Goal: Use online tool/utility

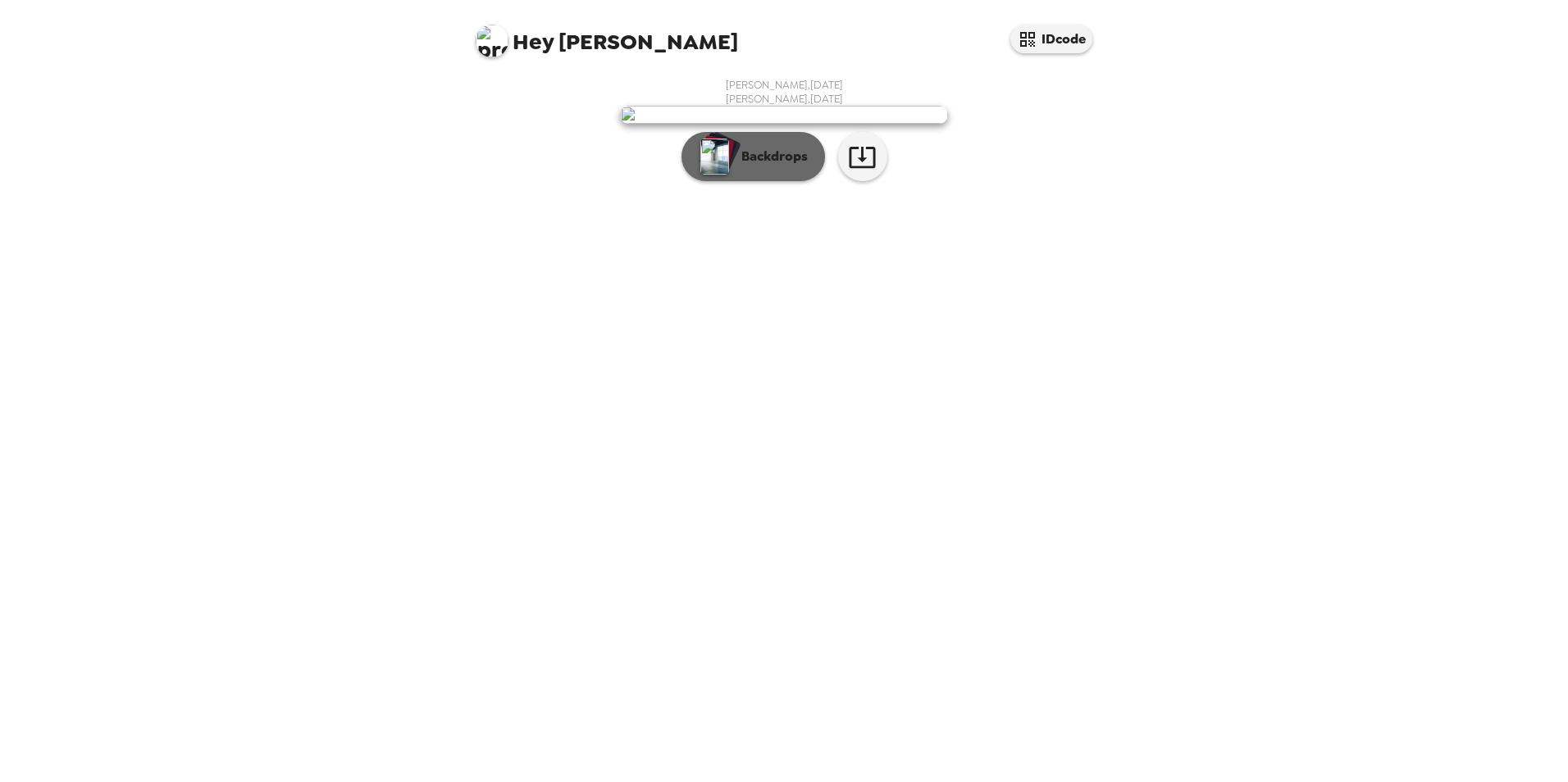
click at [749, 181] on button "Backdrops" at bounding box center [753, 157] width 143 height 49
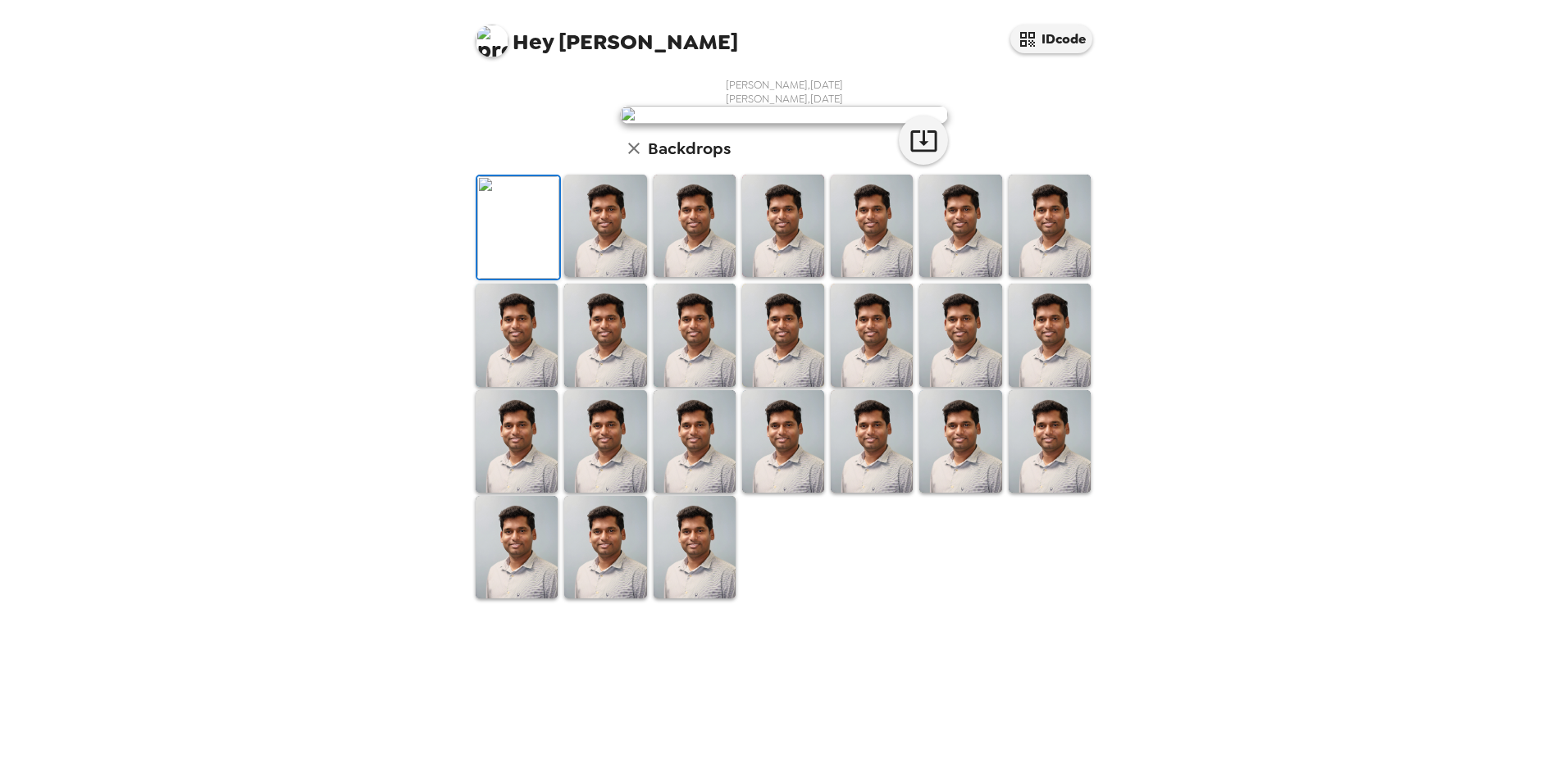
click at [613, 277] on img at bounding box center [605, 226] width 82 height 103
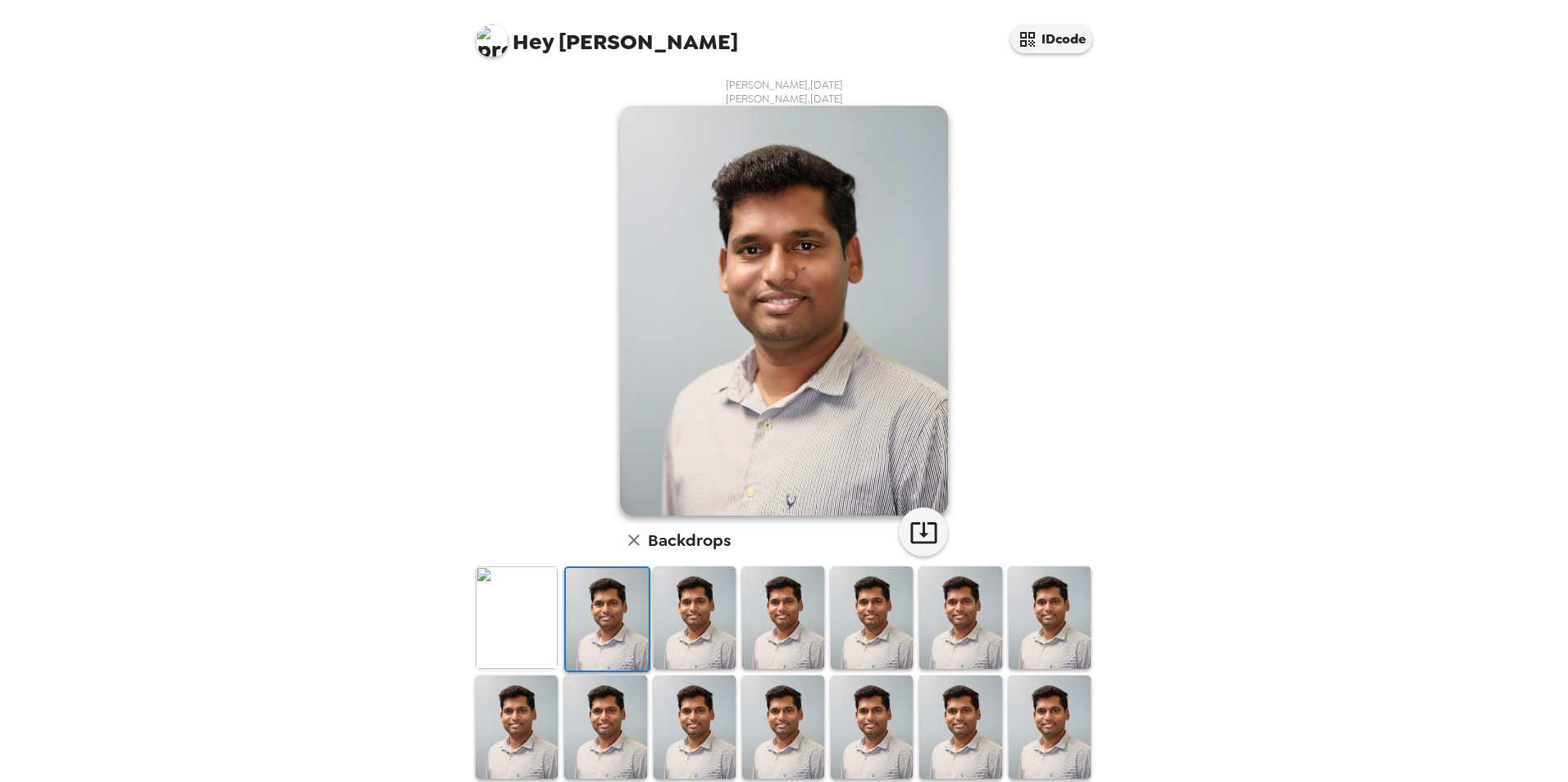
click at [519, 620] on img at bounding box center [516, 618] width 82 height 103
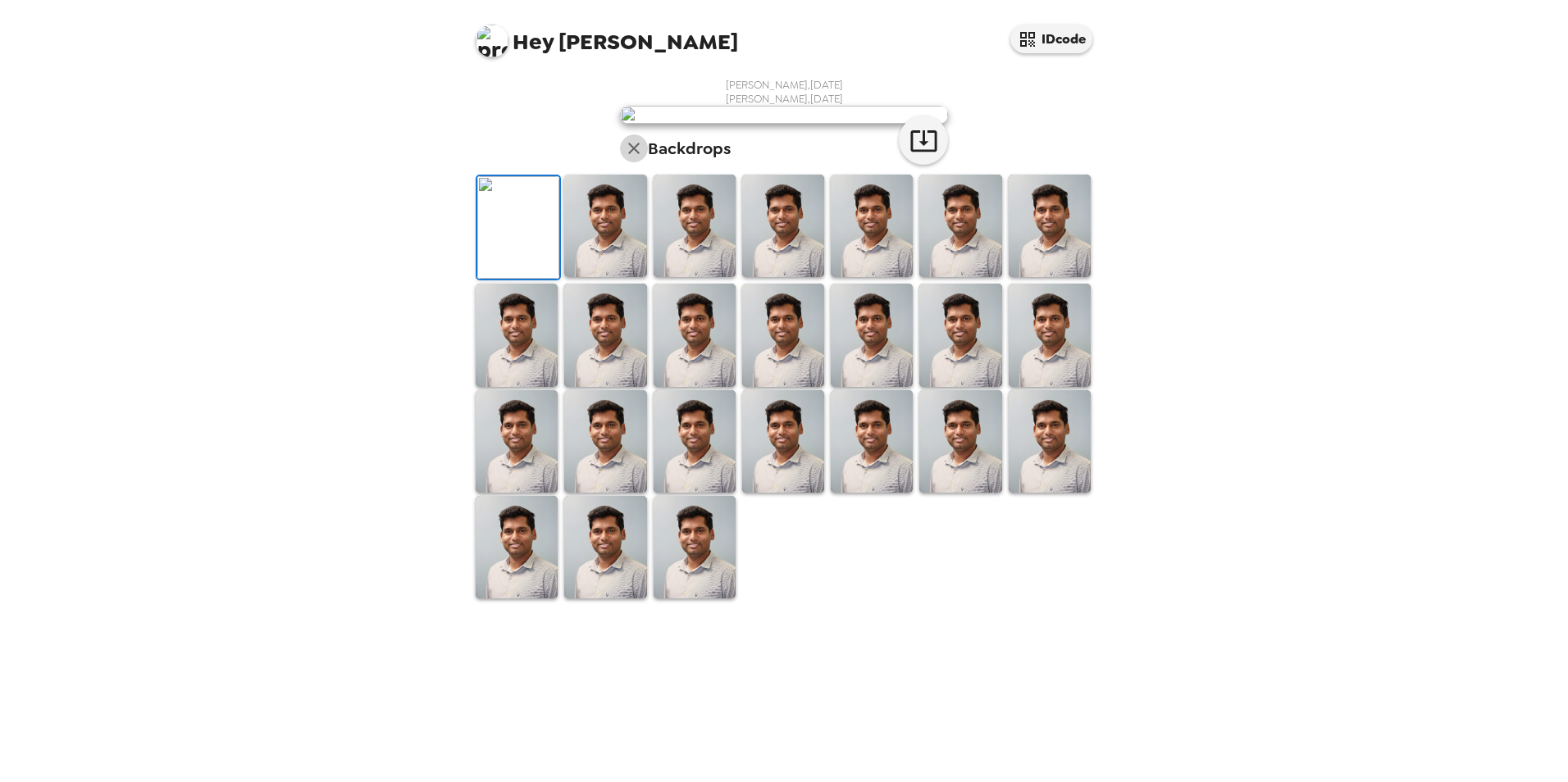
click at [628, 158] on icon "button" at bounding box center [633, 148] width 19 height 19
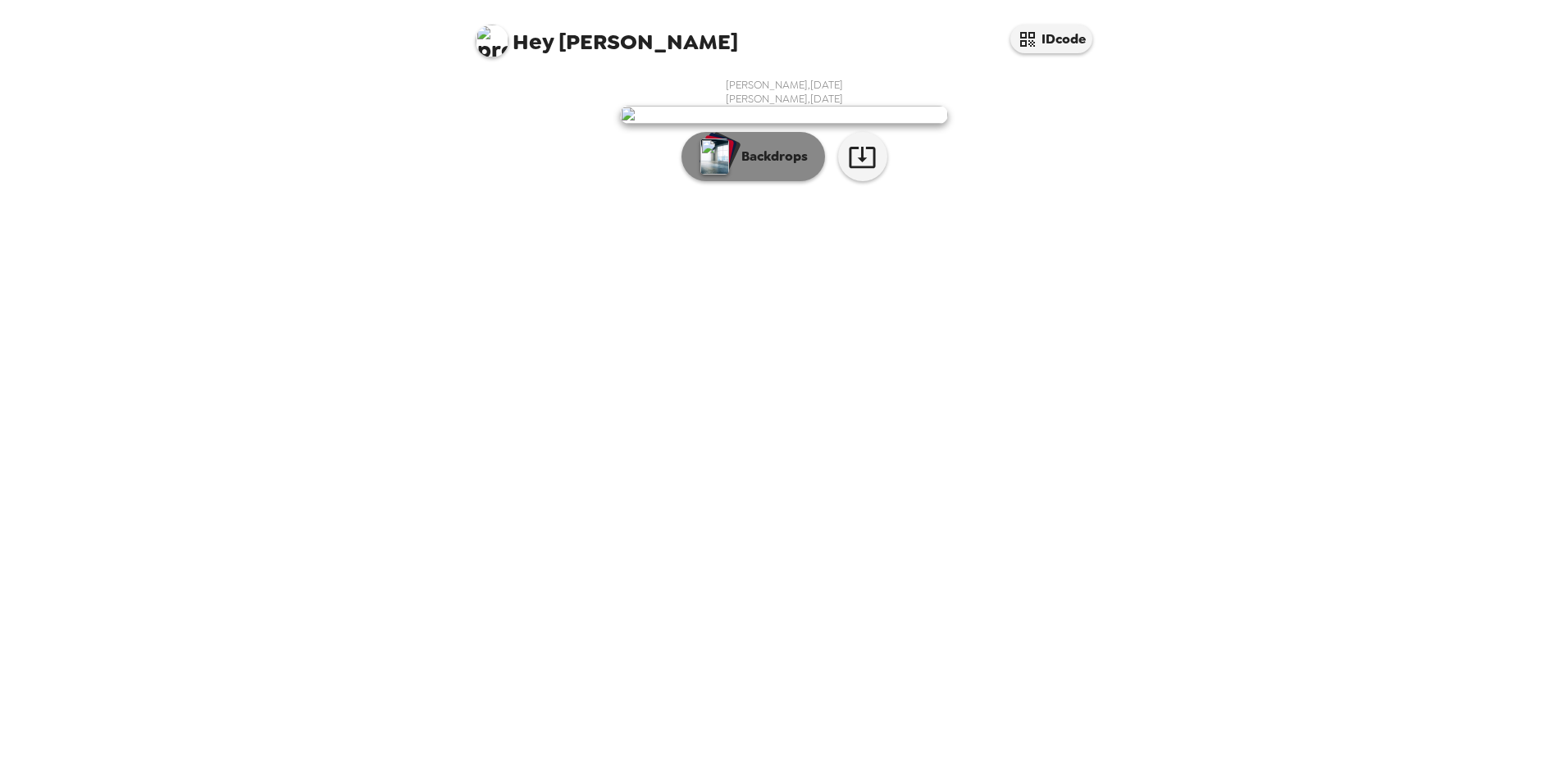
click at [717, 174] on img "button" at bounding box center [715, 157] width 29 height 36
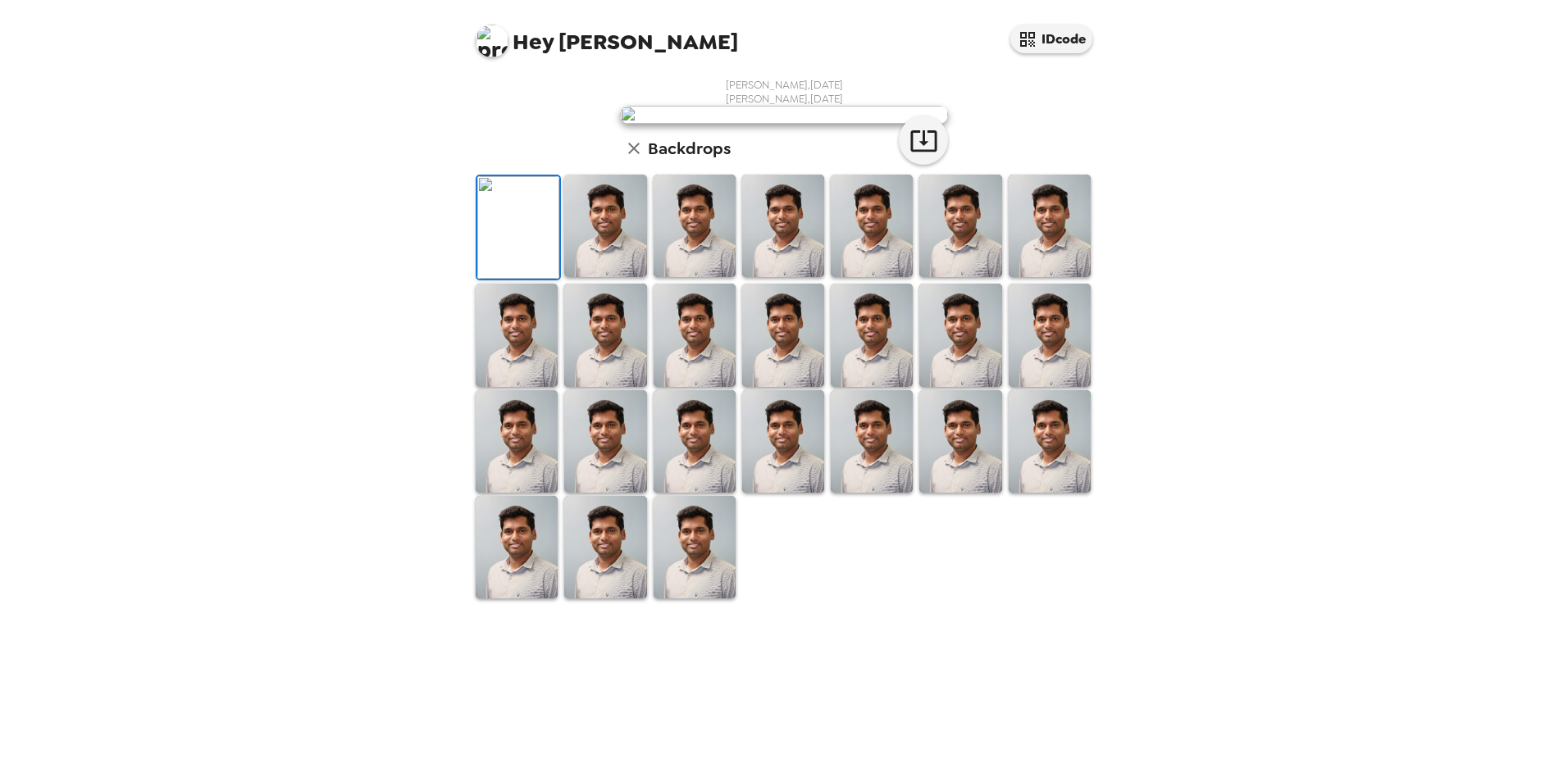
click at [590, 277] on img at bounding box center [605, 226] width 82 height 103
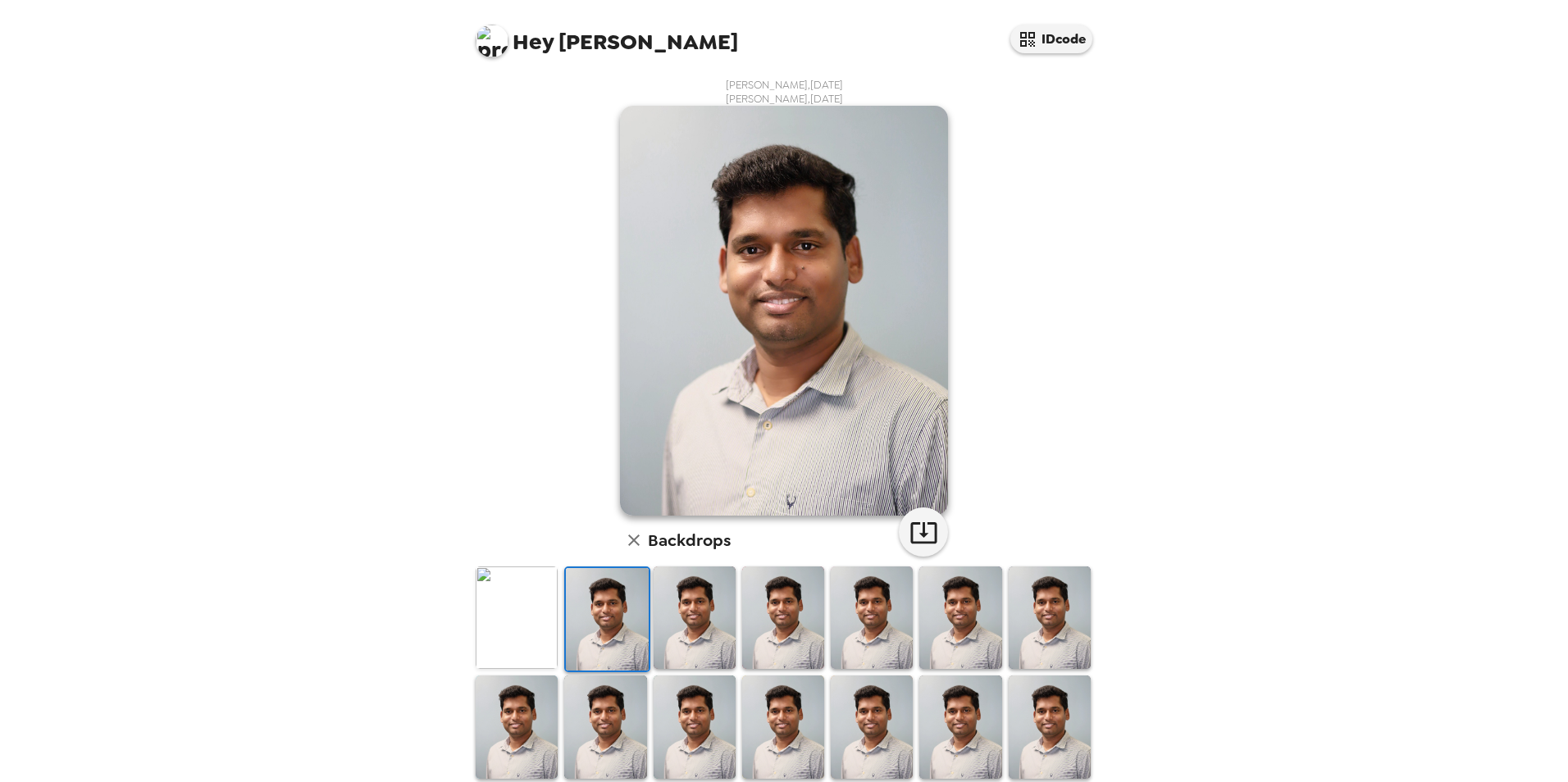
click at [694, 607] on img at bounding box center [694, 618] width 82 height 103
click at [526, 620] on img at bounding box center [516, 618] width 82 height 103
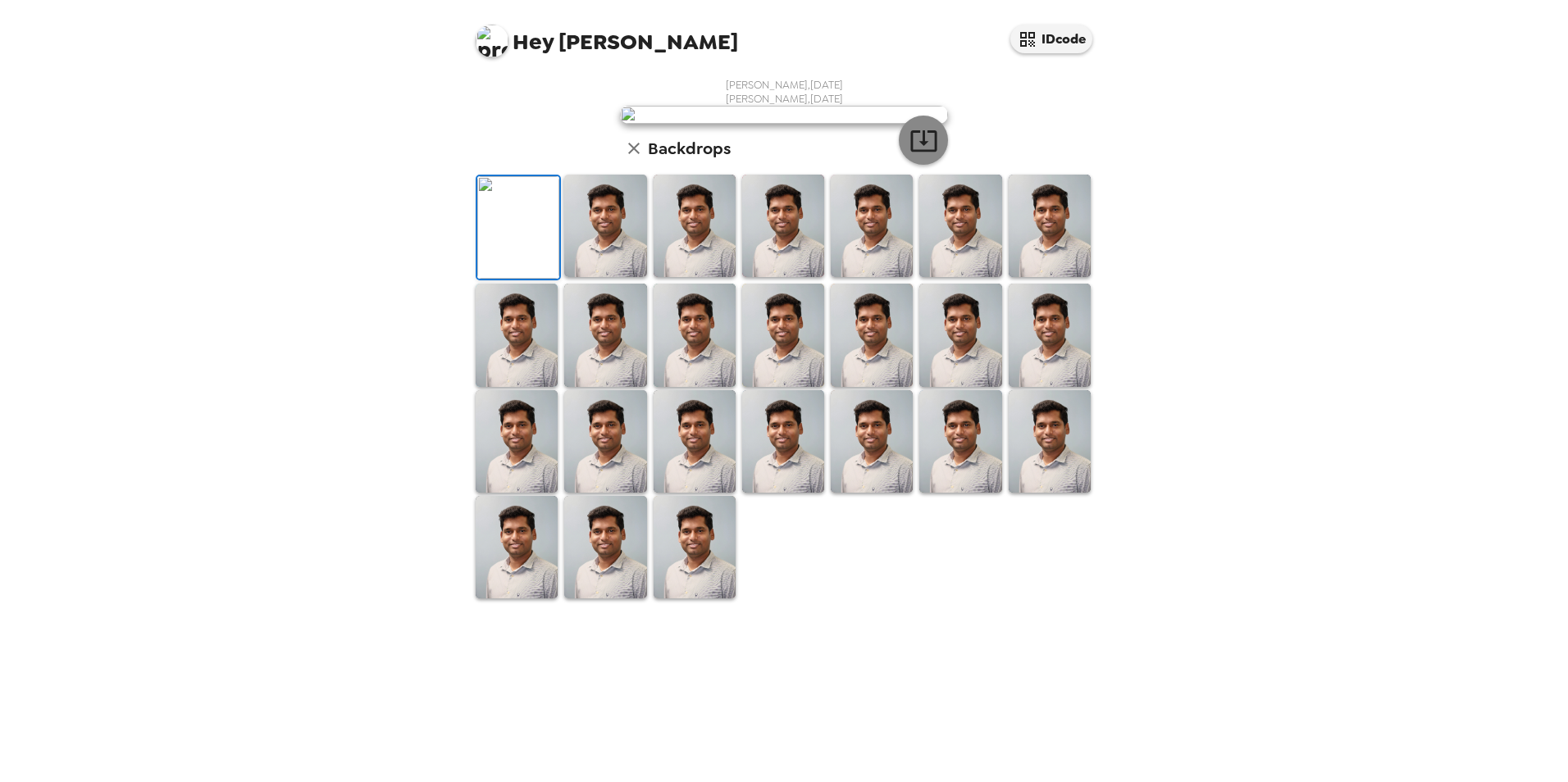
click at [920, 155] on icon "button" at bounding box center [924, 141] width 29 height 29
click at [605, 277] on img at bounding box center [605, 226] width 82 height 103
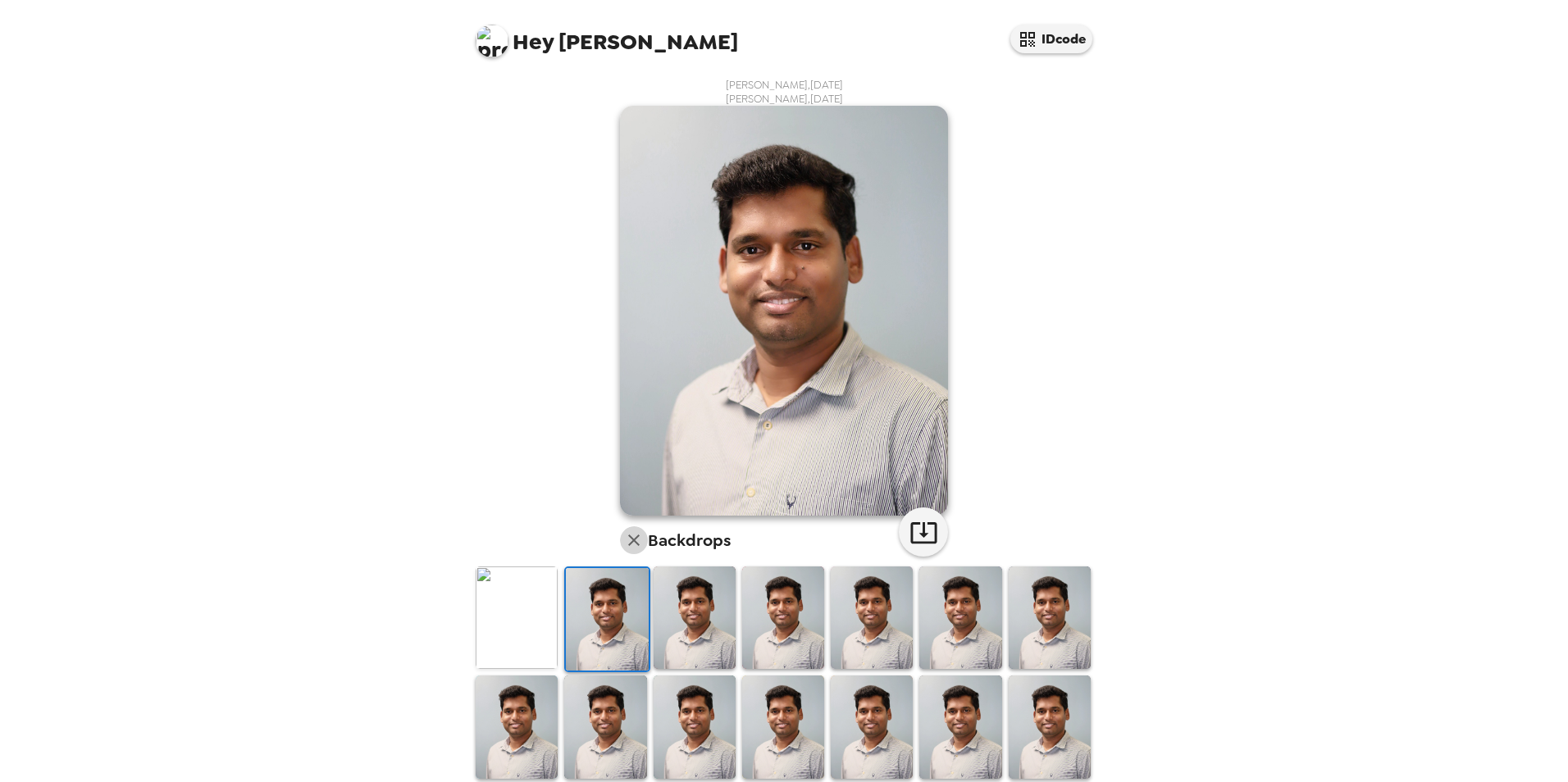
click at [629, 545] on icon "button" at bounding box center [633, 540] width 19 height 19
